Goal: Find specific page/section: Find specific page/section

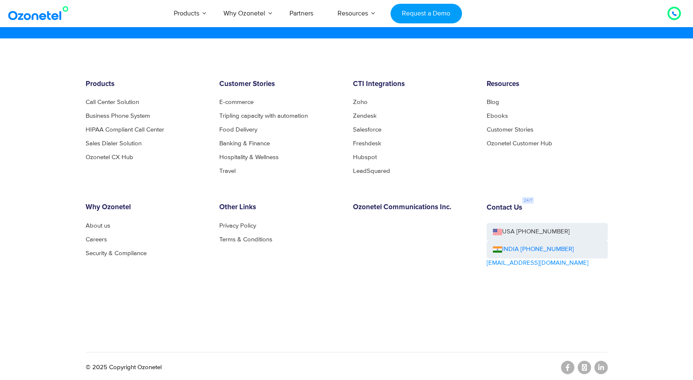
scroll to position [4520, 0]
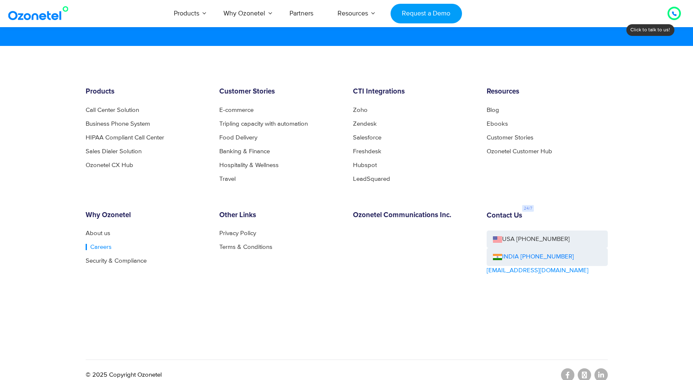
click at [96, 244] on link "Careers" at bounding box center [99, 247] width 26 height 6
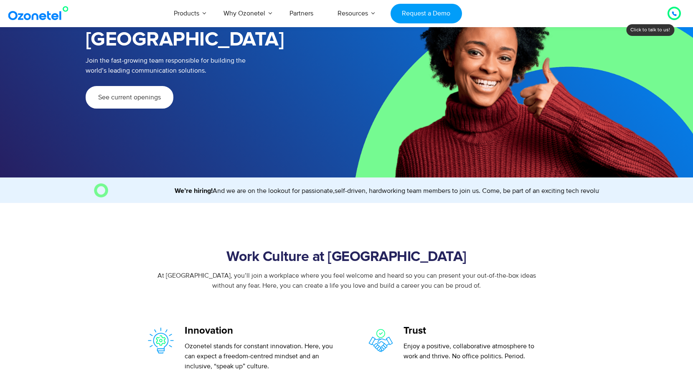
scroll to position [0, -412]
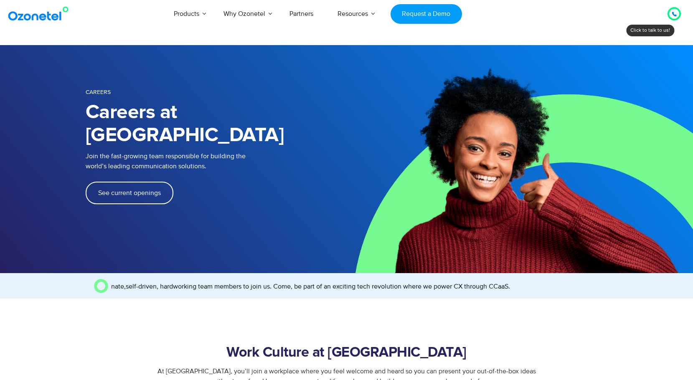
click at [123, 190] on span "See current openings" at bounding box center [129, 193] width 63 height 7
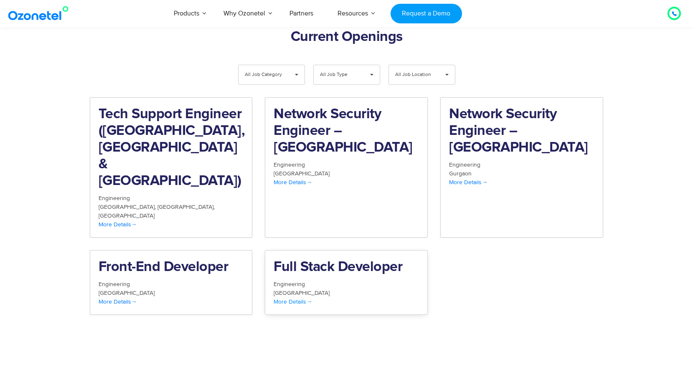
click at [304, 298] on span "More Details" at bounding box center [293, 301] width 38 height 7
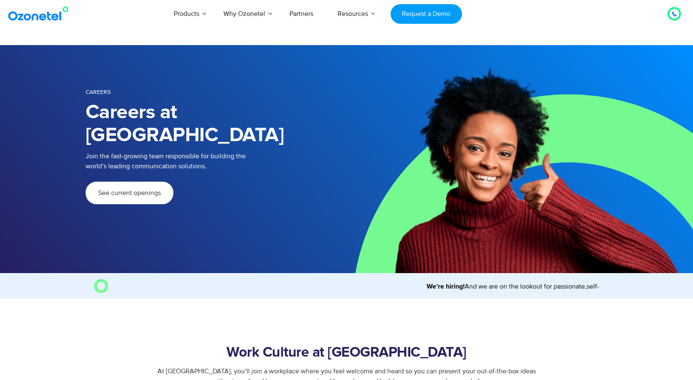
scroll to position [0, 88]
